Goal: Find specific page/section: Find specific page/section

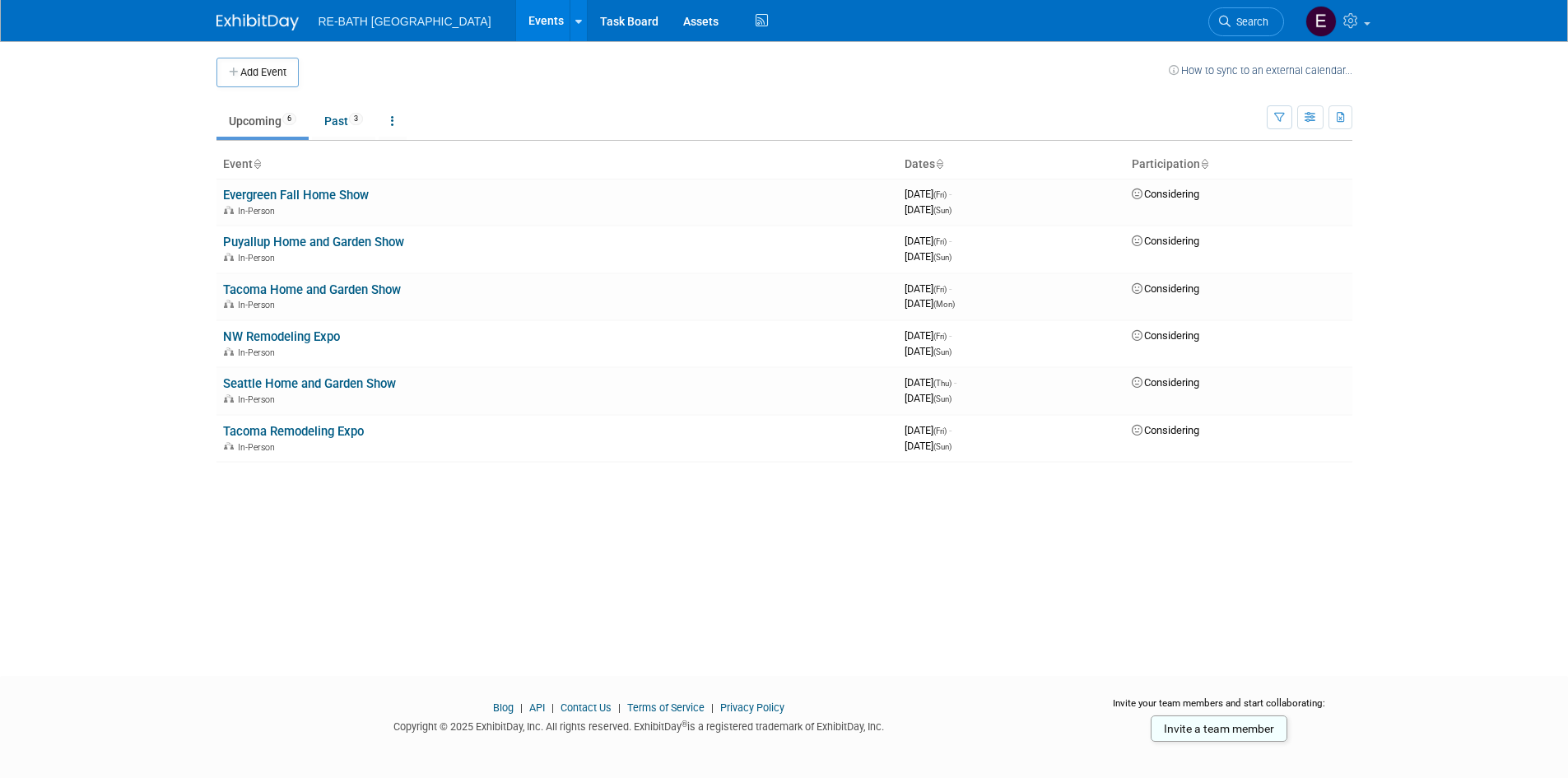
drag, startPoint x: 683, startPoint y: 79, endPoint x: 666, endPoint y: 98, distance: 25.5
click at [683, 79] on td at bounding box center [733, 73] width 870 height 30
click at [357, 198] on link "Evergreen Fall Home Show" at bounding box center [296, 195] width 146 height 15
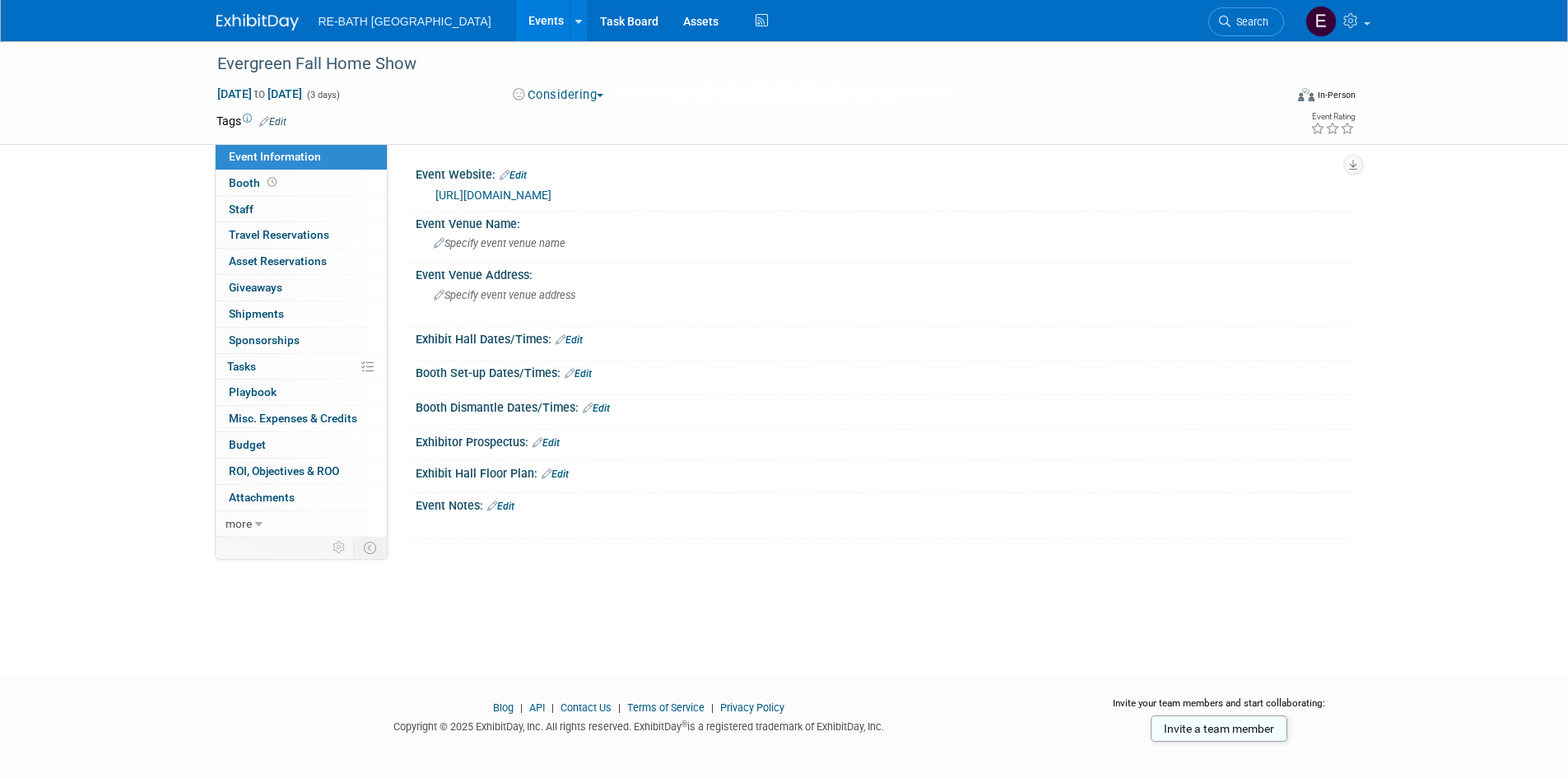
click at [516, 18] on link "Events" at bounding box center [546, 20] width 60 height 41
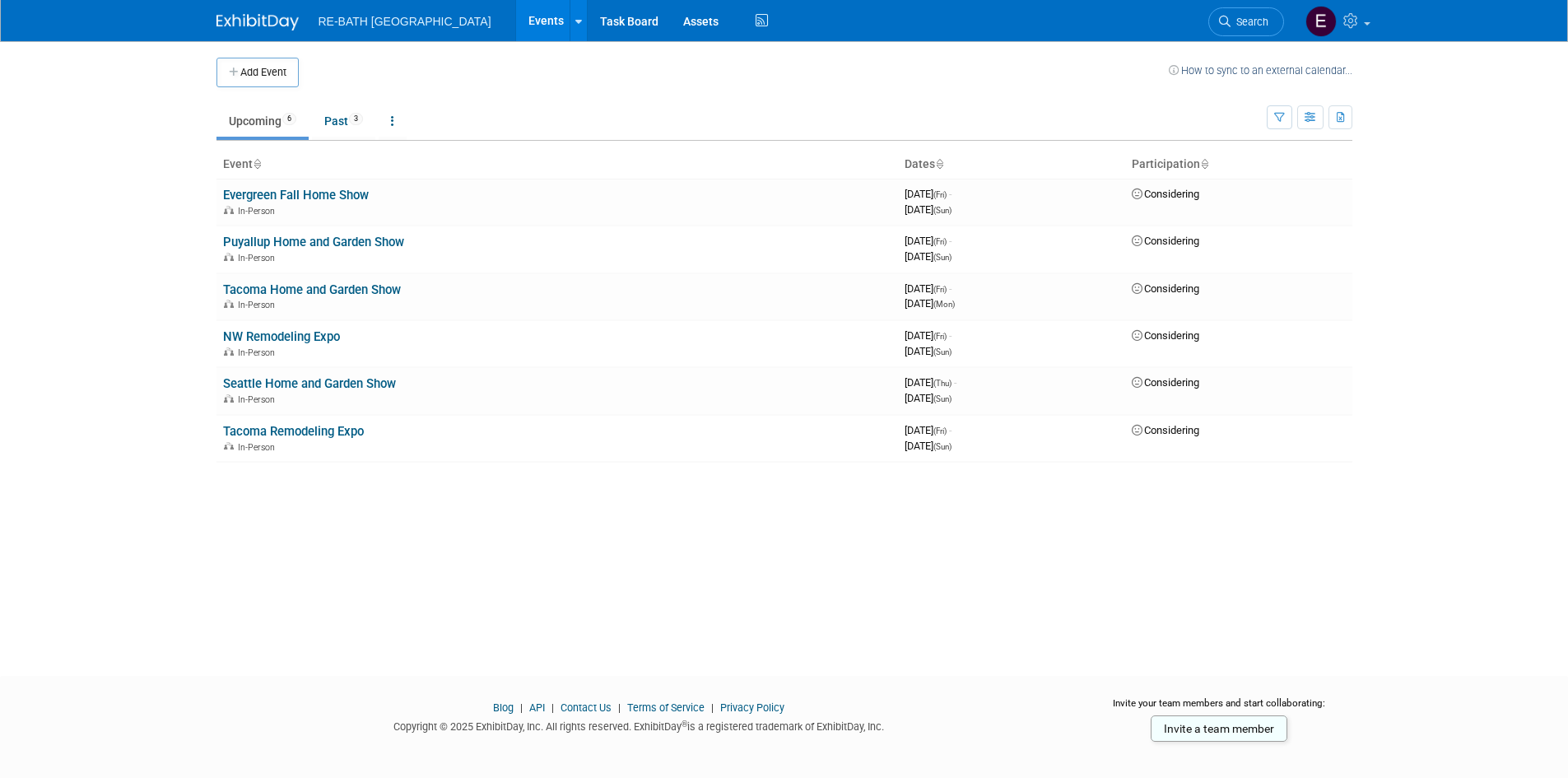
click at [803, 104] on ul "Upcoming 6 Past 3 All Events 9 Past and Upcoming Grouped Annually Events groupe…" at bounding box center [742, 123] width 1050 height 37
click at [182, 266] on body "RE-BATH Seattle Events Add Event Bulk Upload Events Shareable Event Boards Rece…" at bounding box center [784, 389] width 1568 height 778
click at [138, 368] on body "RE-BATH Seattle Events Add Event Bulk Upload Events Shareable Event Boards Rece…" at bounding box center [784, 389] width 1568 height 778
click at [141, 322] on body "RE-BATH Seattle Events Add Event Bulk Upload Events Shareable Event Boards Rece…" at bounding box center [784, 389] width 1568 height 778
